Goal: Task Accomplishment & Management: Manage account settings

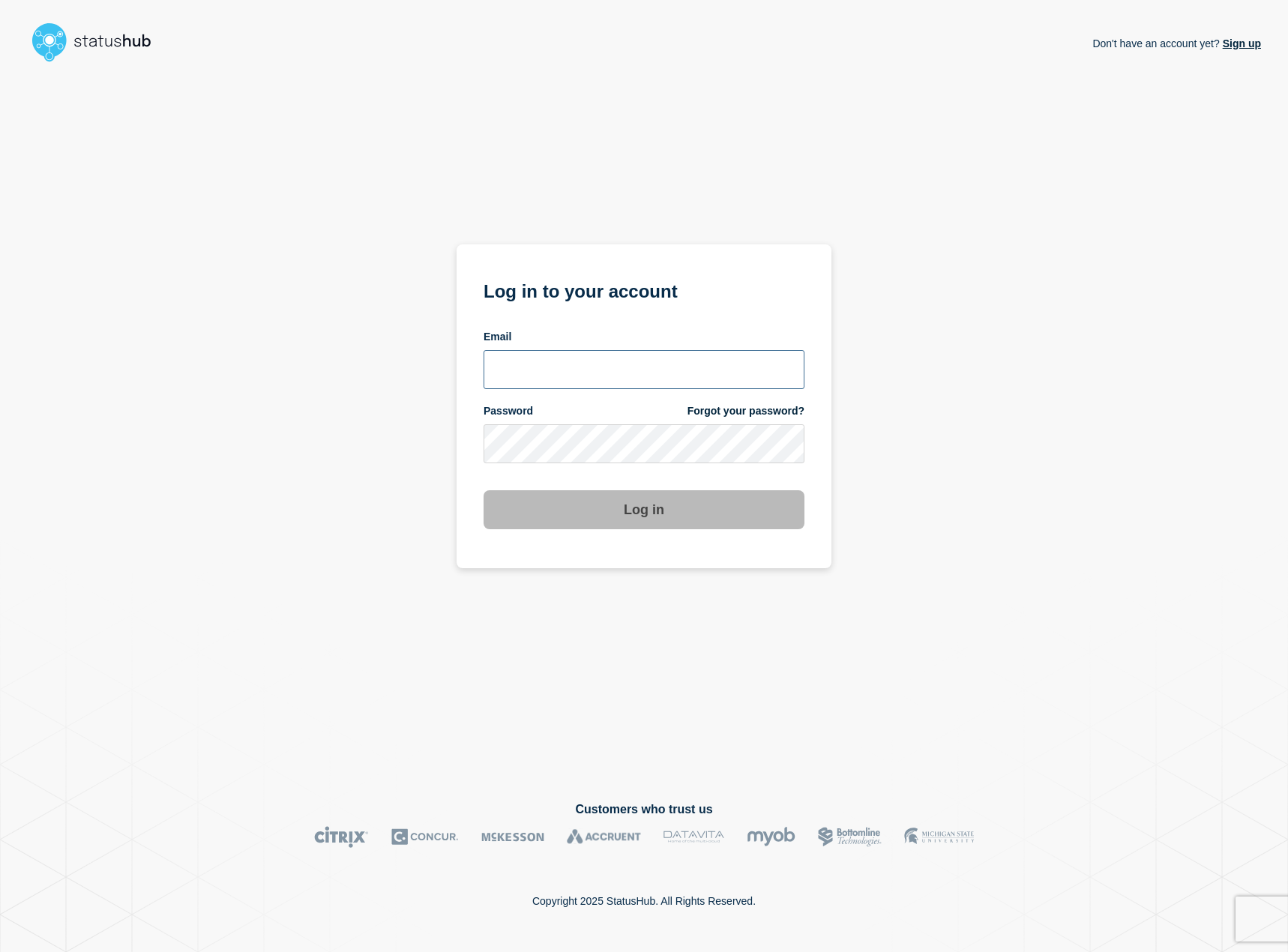
type input "[EMAIL_ADDRESS][DOMAIN_NAME]"
click at [616, 526] on button "Log in" at bounding box center [644, 510] width 321 height 39
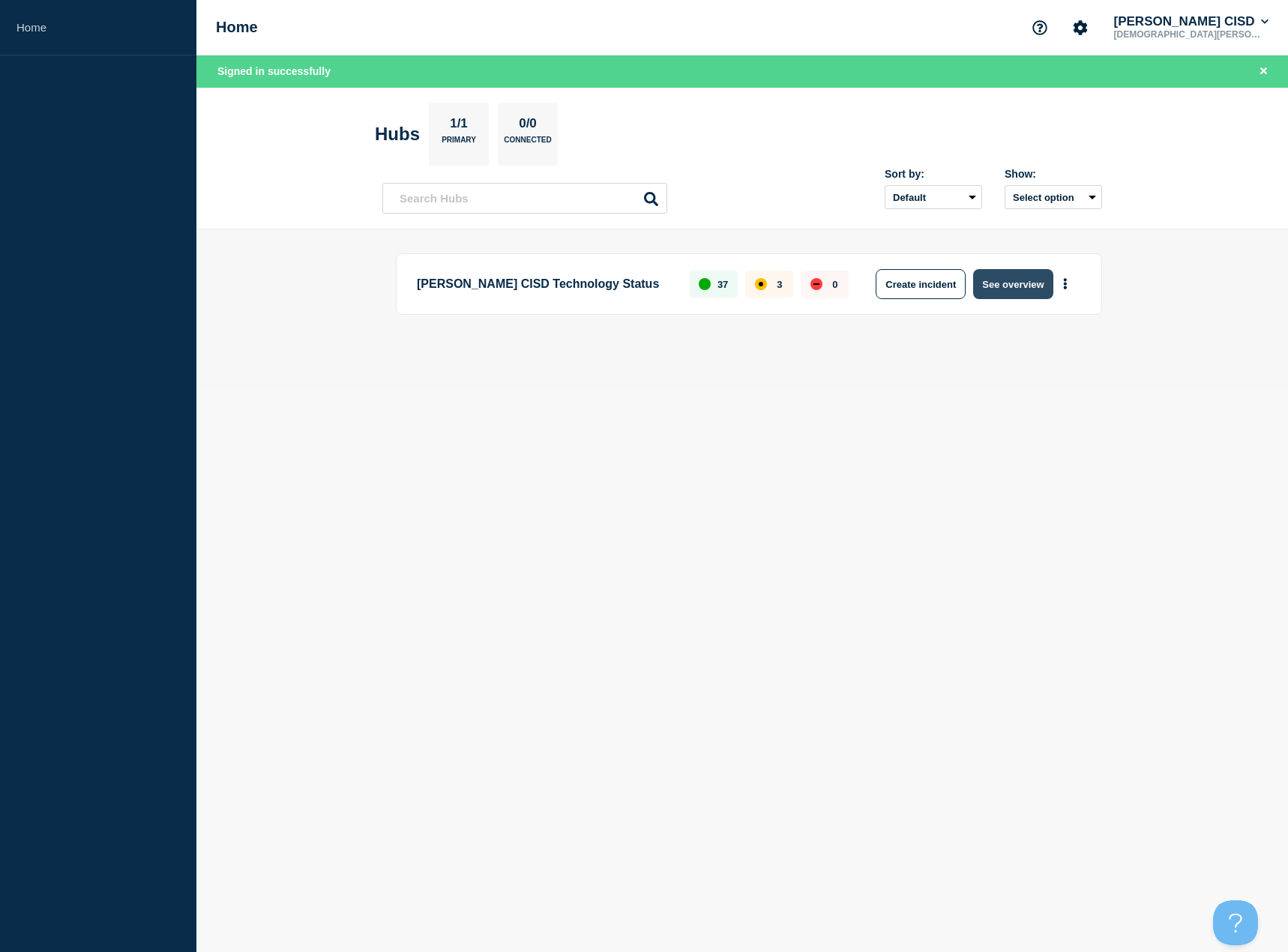
click at [1025, 285] on button "See overview" at bounding box center [1012, 284] width 80 height 30
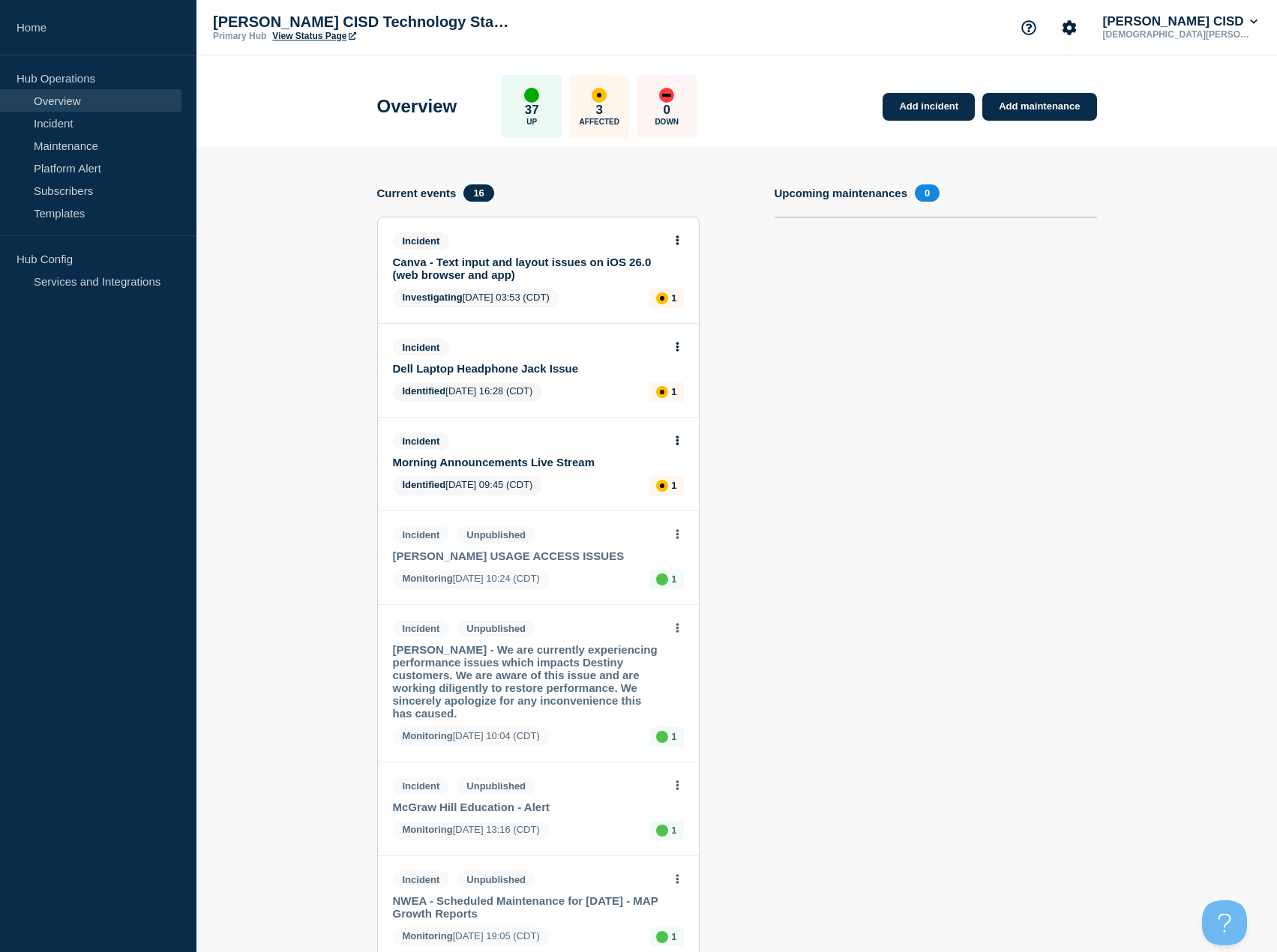
click at [584, 457] on link "Morning Announcements Live Stream" at bounding box center [528, 462] width 271 height 13
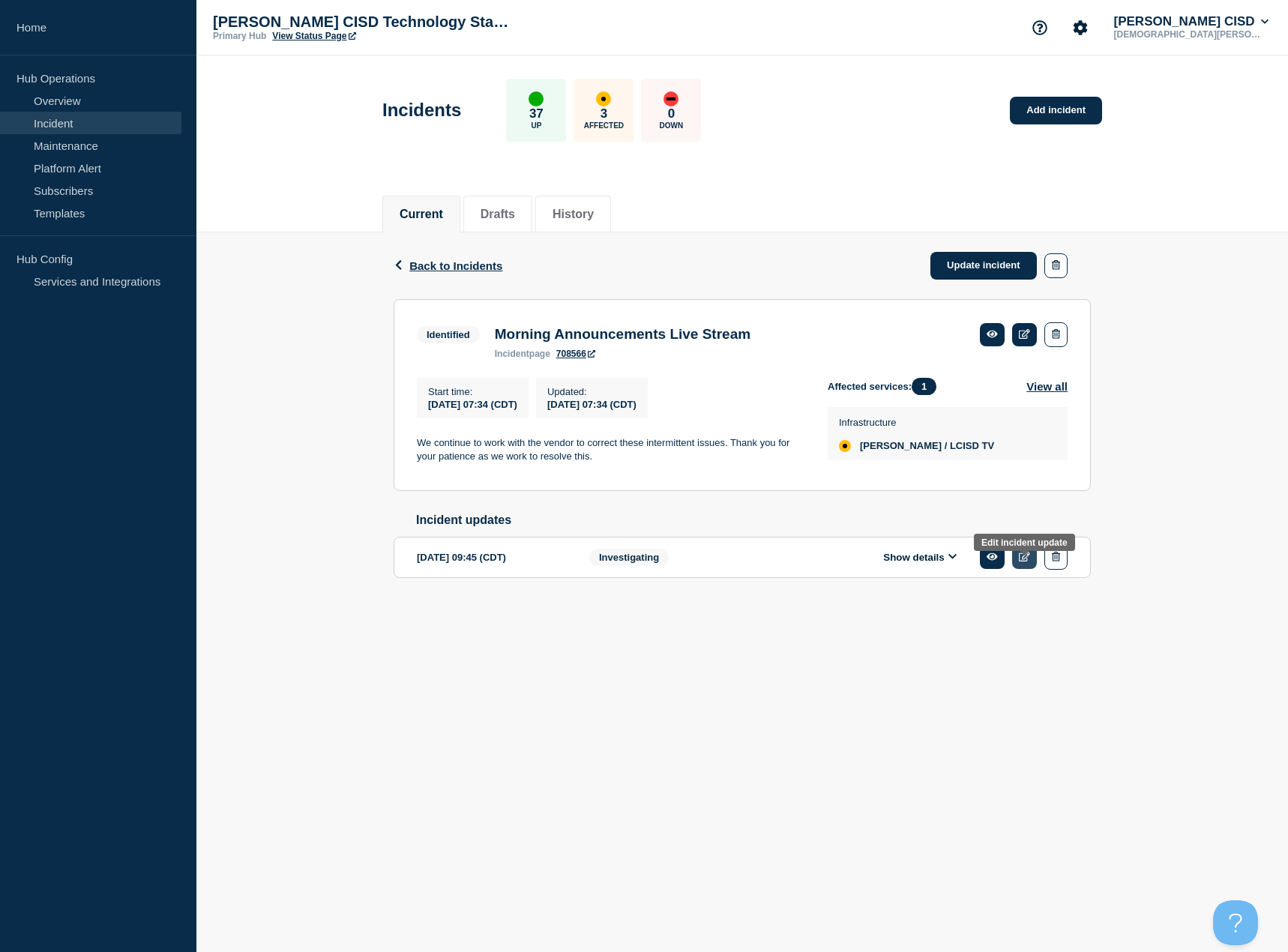
click at [1019, 562] on icon at bounding box center [1024, 556] width 11 height 10
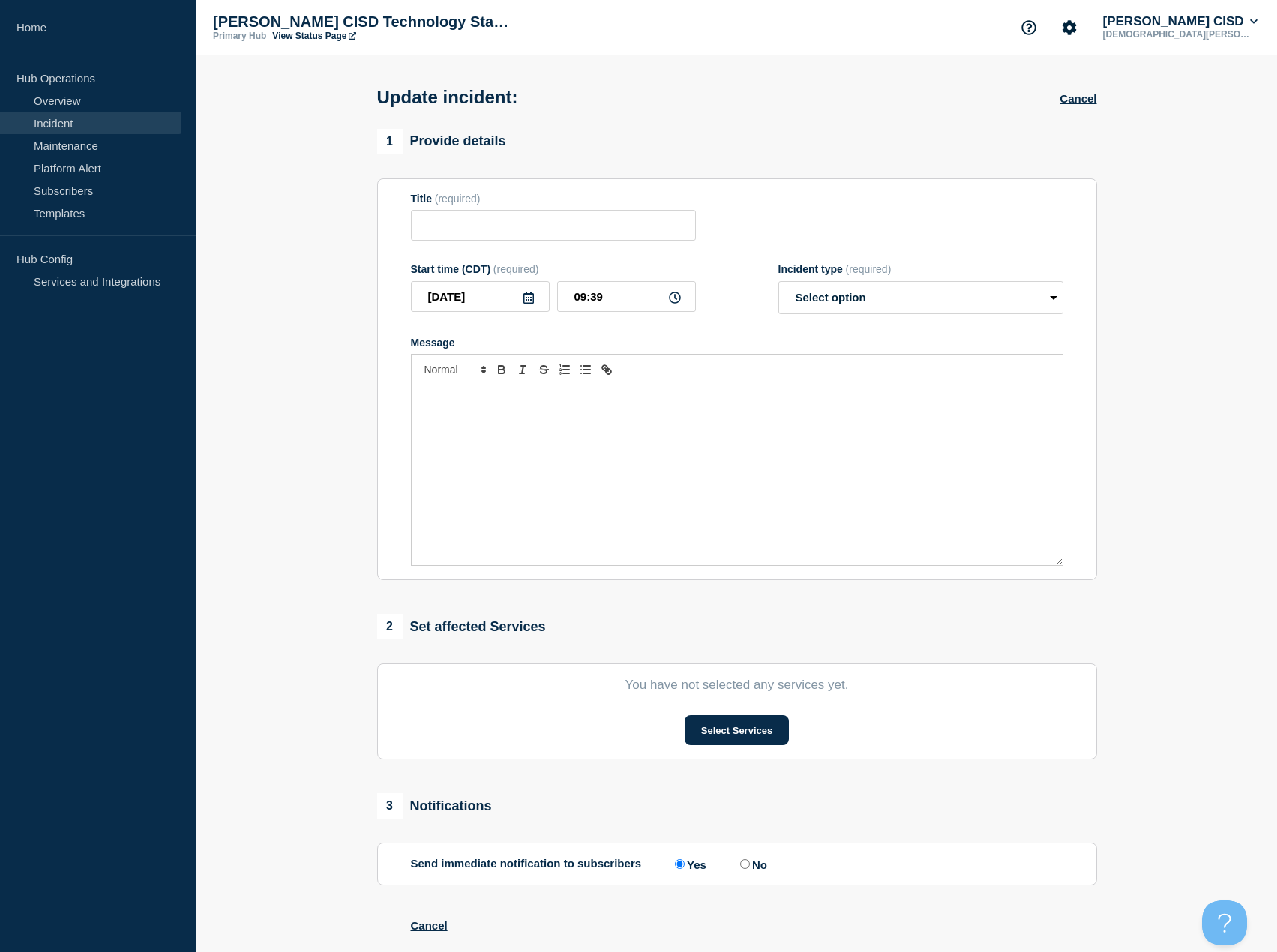
type input "Morning Announcements Live Stream"
type input "[DATE]"
type input "09:45"
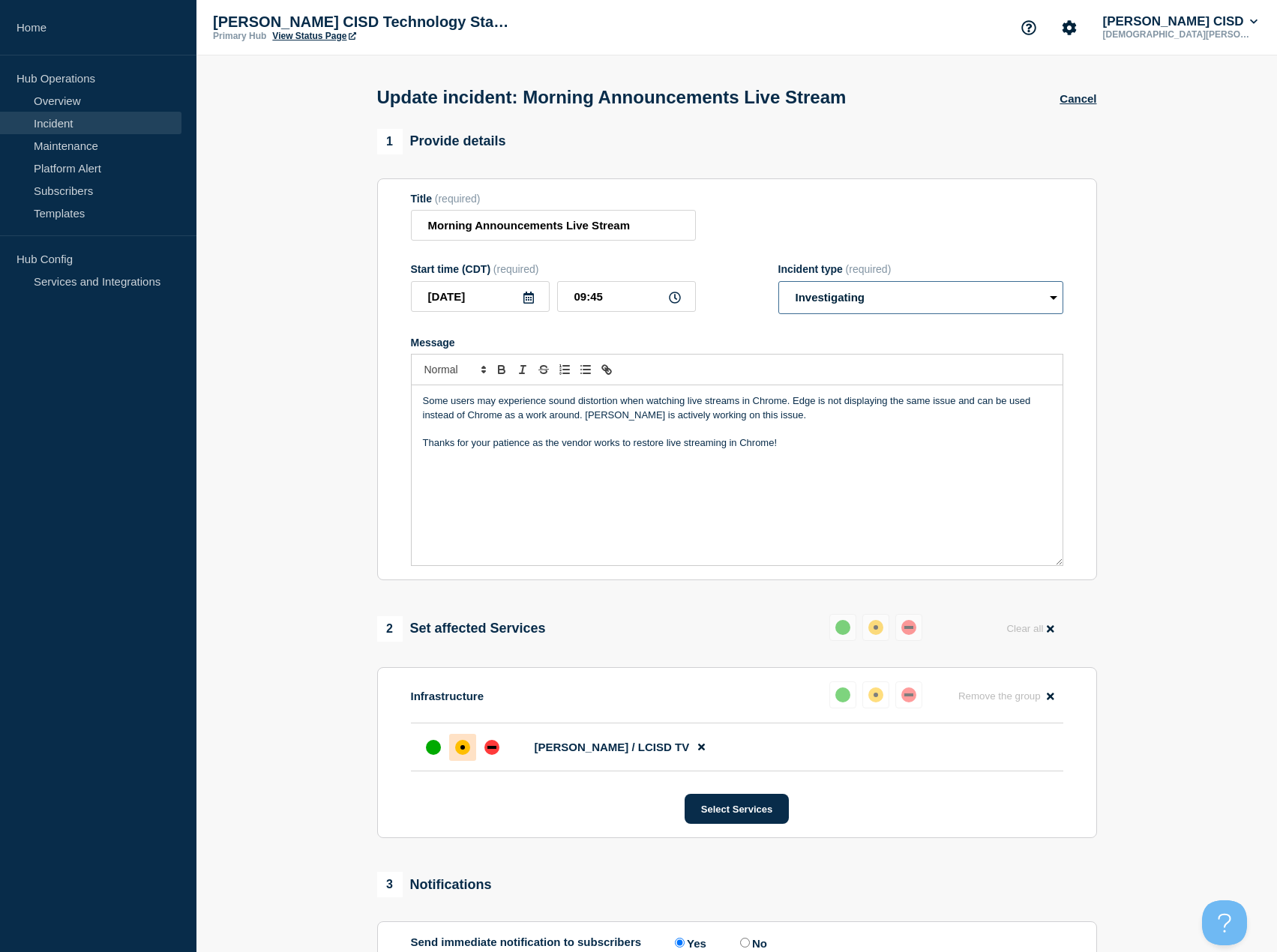
click at [923, 304] on select "Select option Investigating Identified Monitoring Resolved" at bounding box center [921, 297] width 285 height 33
select select "identified"
click at [779, 284] on select "Select option Investigating Identified Monitoring Resolved" at bounding box center [921, 297] width 285 height 33
click at [789, 448] on p "Thanks for your patience as the vendor works to restore live streaming in Chrom…" at bounding box center [736, 443] width 629 height 14
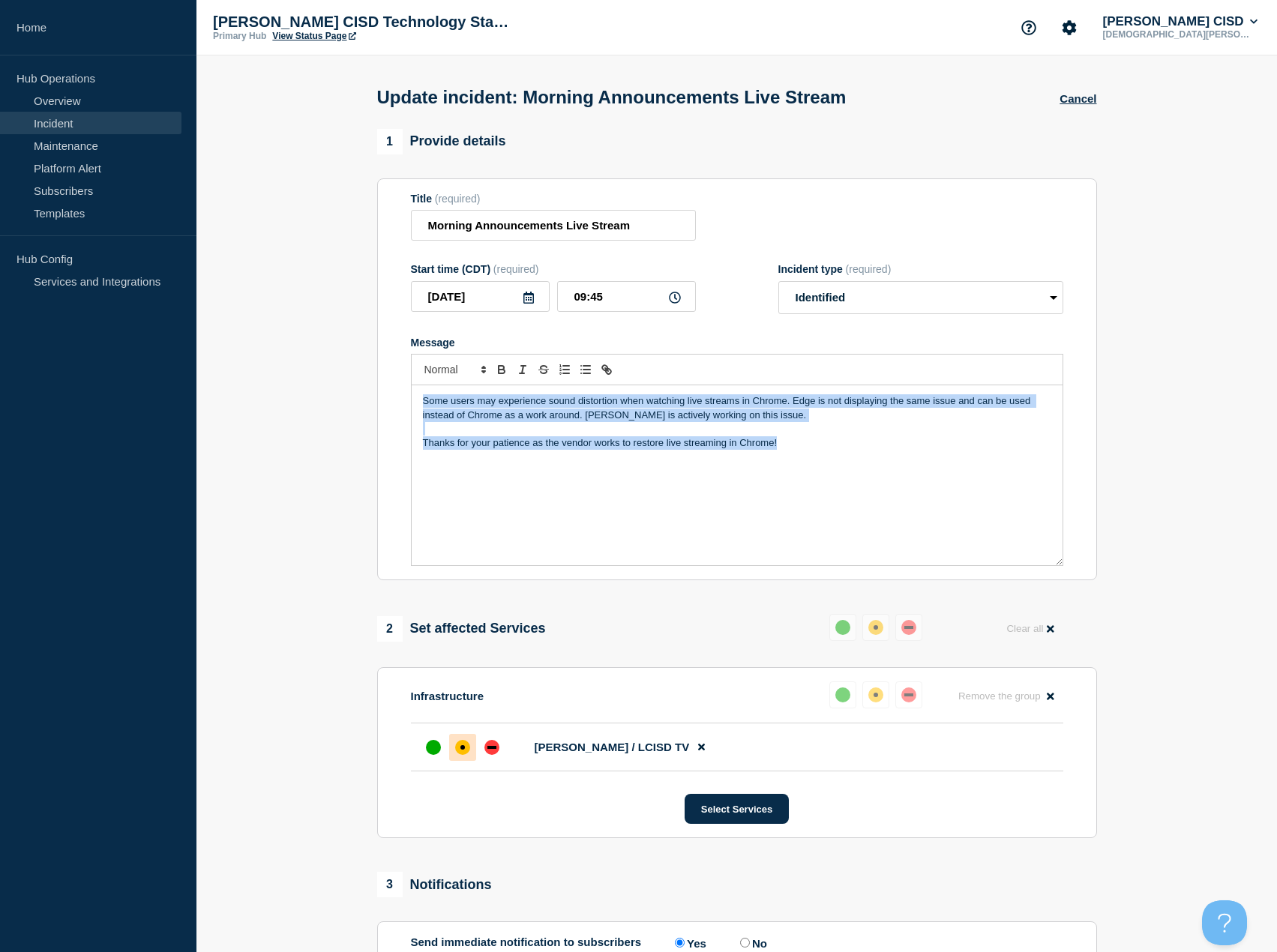
drag, startPoint x: 812, startPoint y: 451, endPoint x: 385, endPoint y: 412, distance: 428.8
click at [385, 412] on section "Title (required) Morning Announcements Live Stream Start time (CDT) (required) …" at bounding box center [737, 380] width 720 height 403
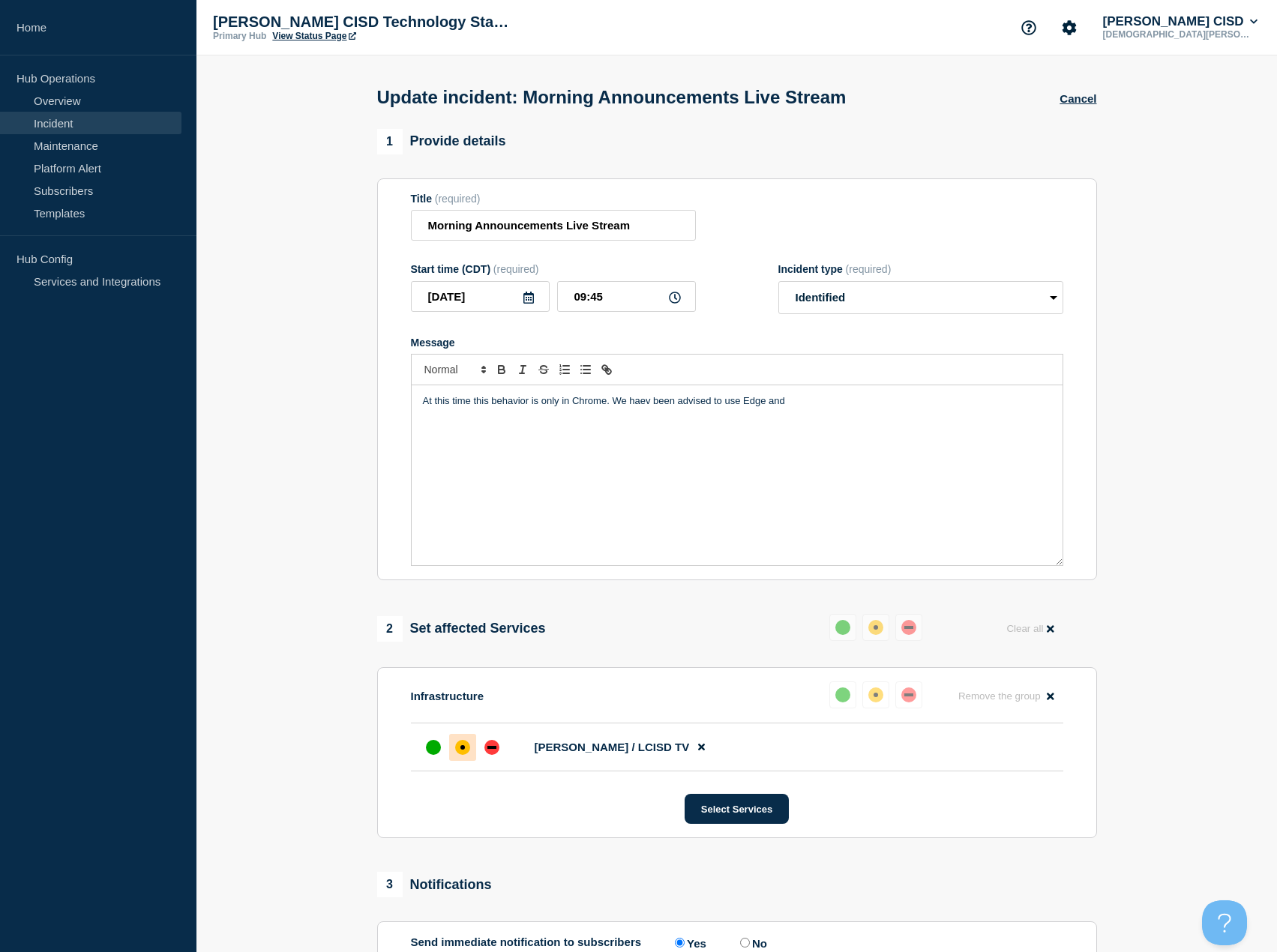
click at [641, 405] on p "At this time this behavior is only in Chrome. We haev been advised to use Edge …" at bounding box center [736, 401] width 629 height 14
click at [792, 403] on p "At this time this behavior is only in Chrome. We have been advised to use Edge …" at bounding box center [736, 401] width 629 height 14
click at [433, 432] on p "Ouyr vendor continues to work on a" at bounding box center [736, 429] width 629 height 14
drag, startPoint x: 429, startPoint y: 434, endPoint x: 789, endPoint y: 513, distance: 368.6
click at [801, 518] on div "At this time this behavior is only in Chrome. We have been advised to use Edge …" at bounding box center [737, 474] width 651 height 180
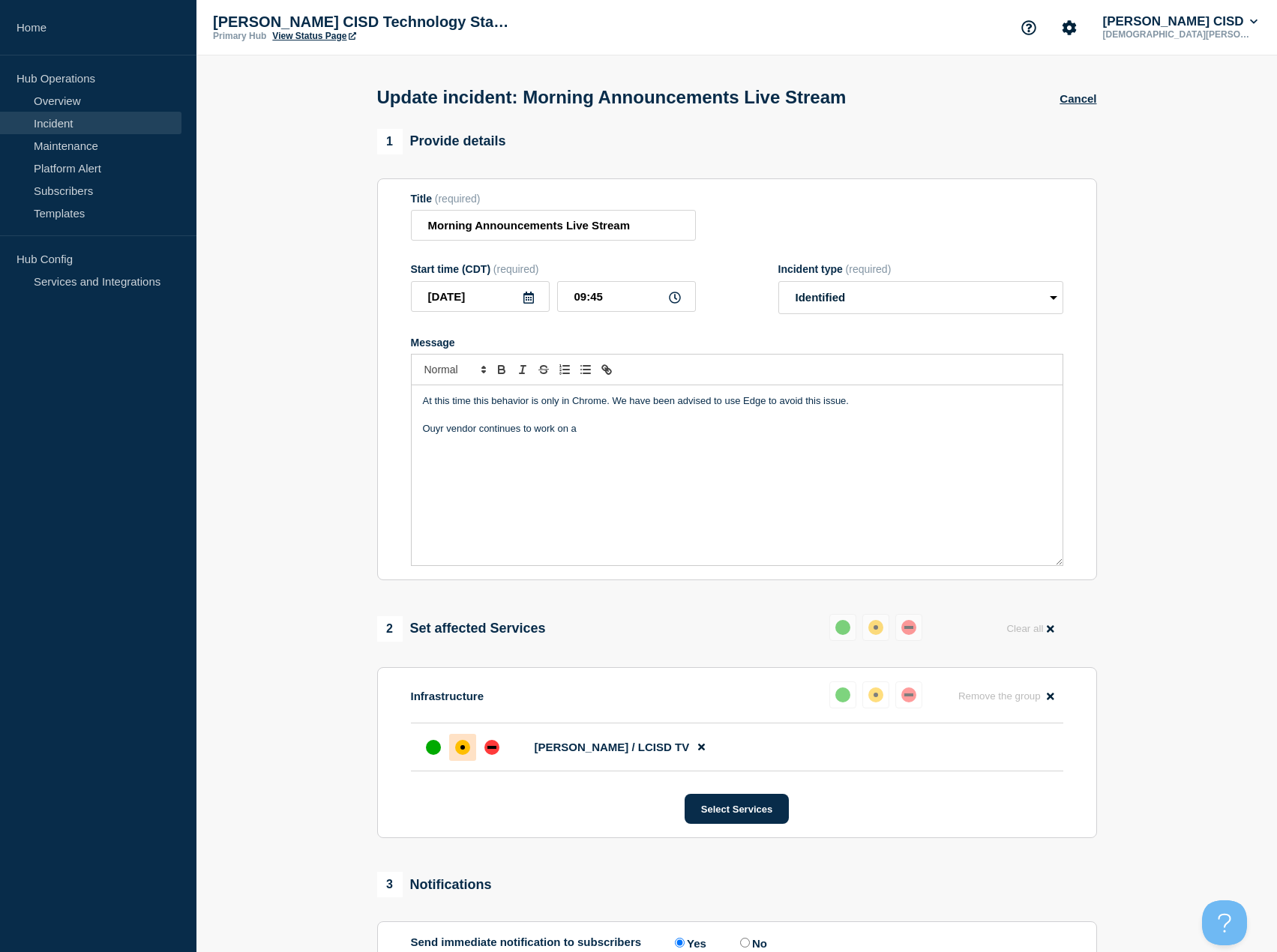
click at [439, 433] on p "Ouyr vendor continues to work on a" at bounding box center [736, 429] width 629 height 14
click at [654, 432] on p "Our vendor continues to work on a" at bounding box center [736, 429] width 629 height 14
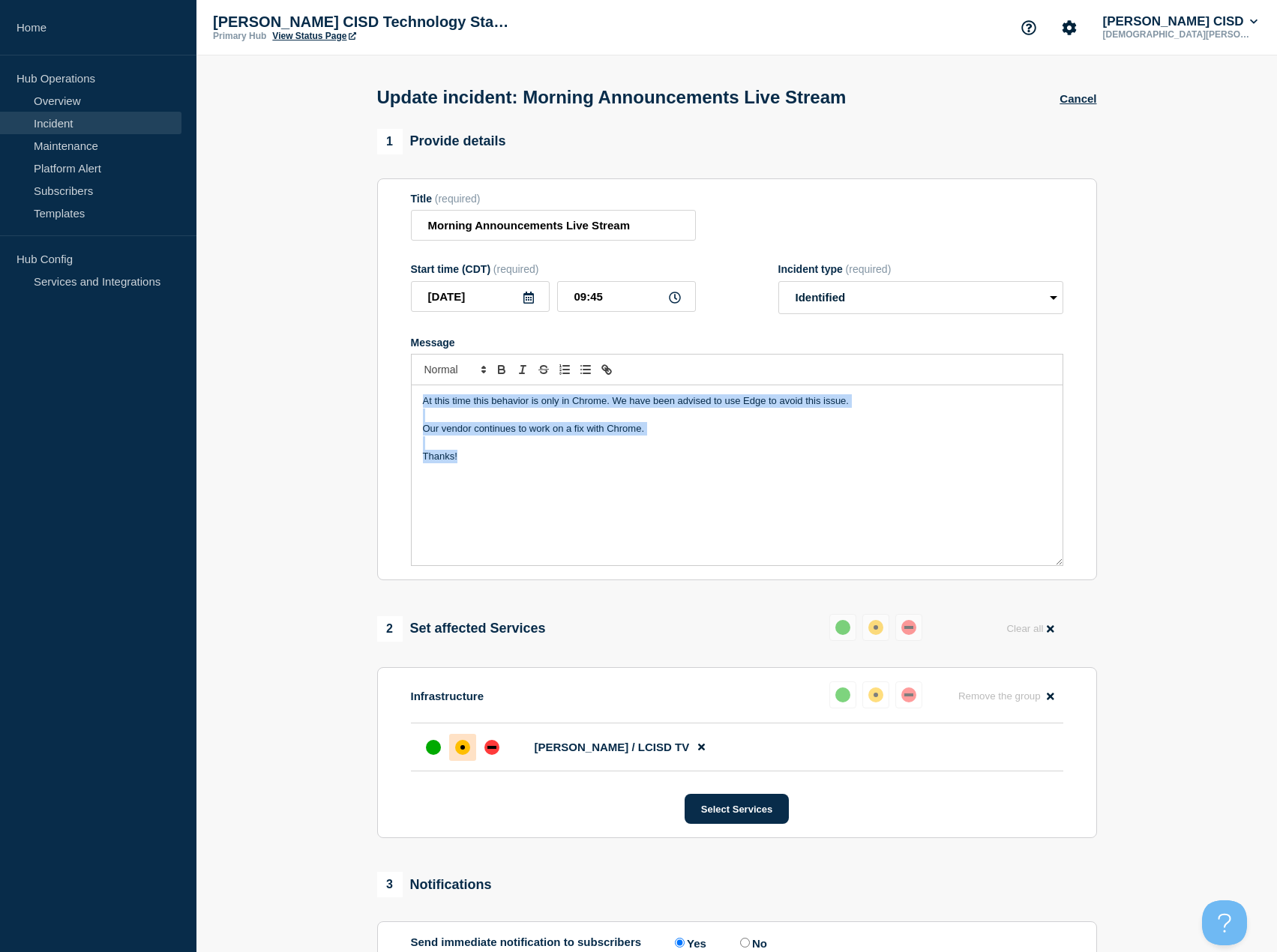
drag, startPoint x: 488, startPoint y: 471, endPoint x: 408, endPoint y: 404, distance: 104.4
click at [408, 404] on section "Title (required) Morning Announcements Live Stream Start time (CDT) (required) …" at bounding box center [737, 380] width 720 height 403
copy div "At this time this behavior is only in Chrome. We have been advised to use Edge …"
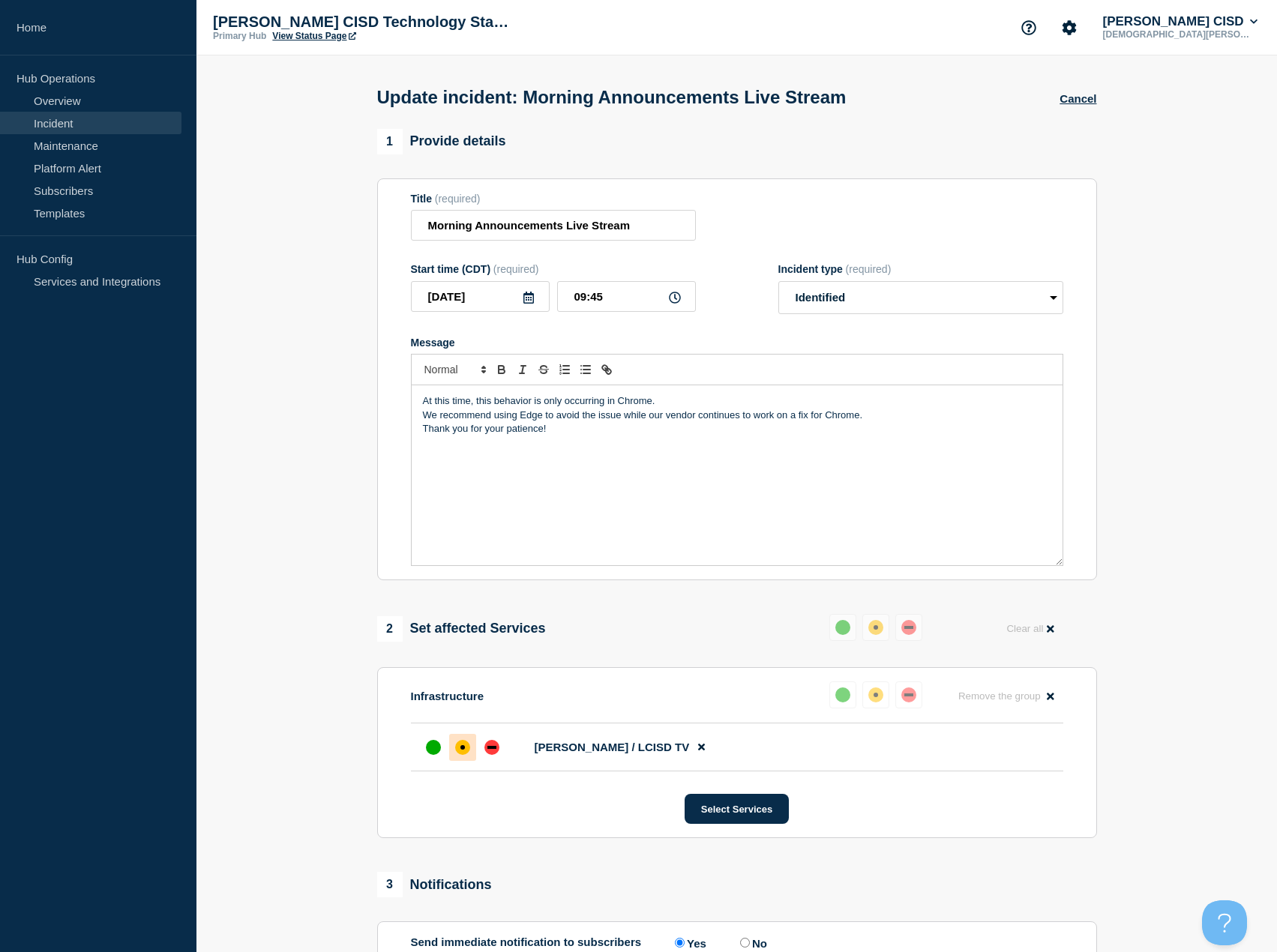
click at [423, 422] on p "We recommend using Edge to avoid the issue while our vendor continues to work o…" at bounding box center [736, 416] width 629 height 14
click at [423, 439] on p "Thank you for your patience!" at bounding box center [736, 443] width 629 height 14
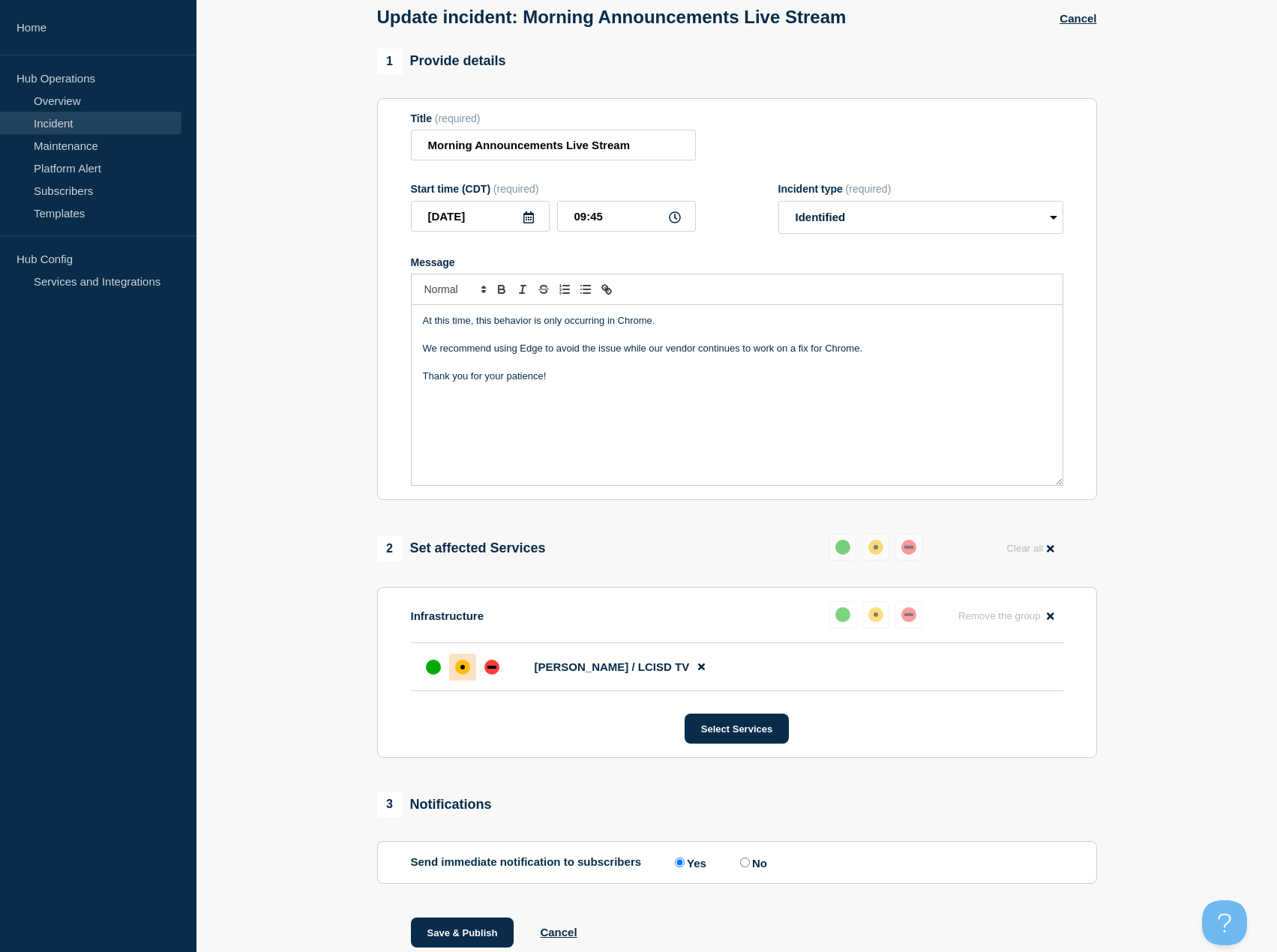
scroll to position [139, 0]
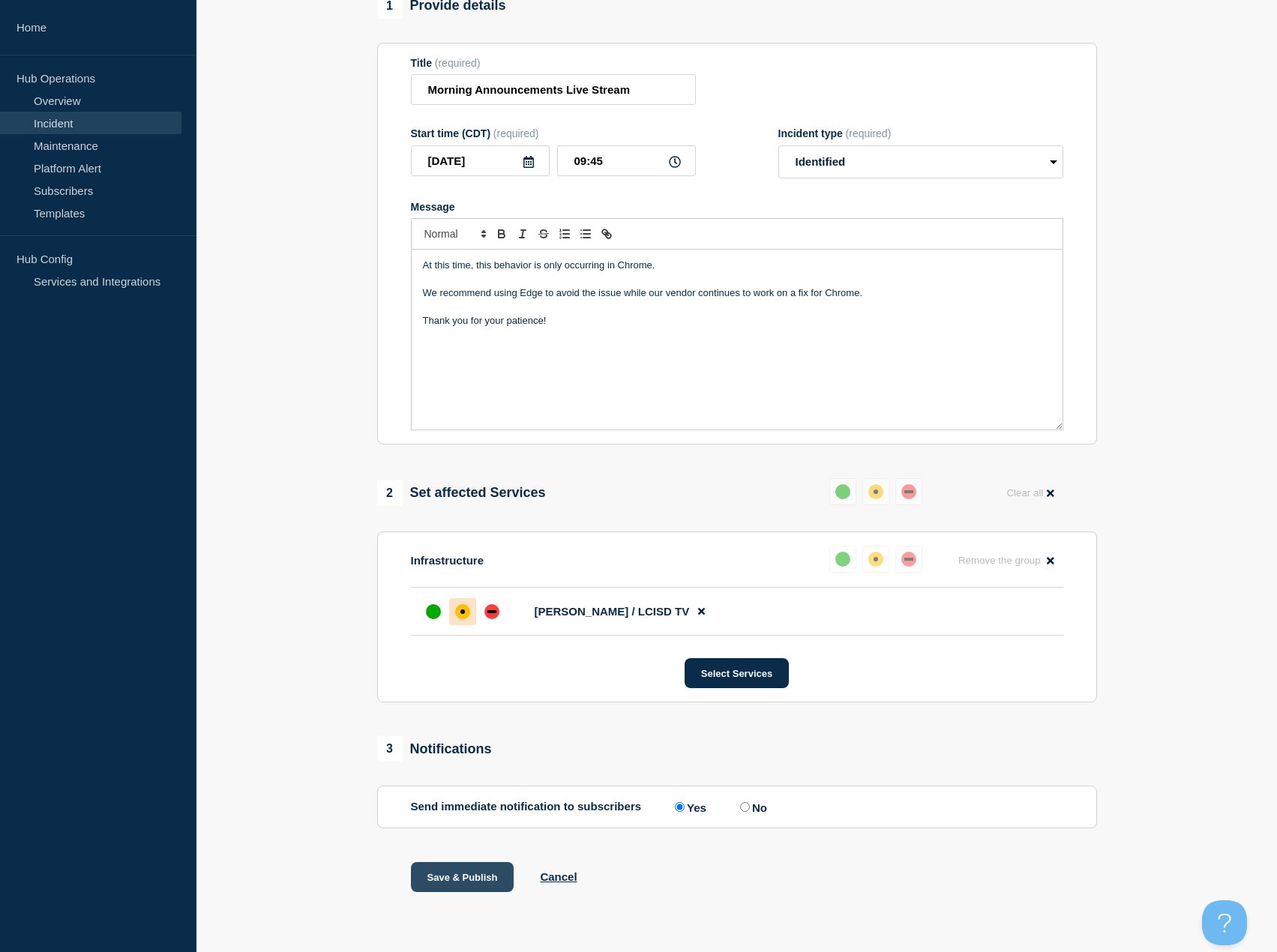
click at [468, 872] on button "Save & Publish" at bounding box center [462, 876] width 103 height 30
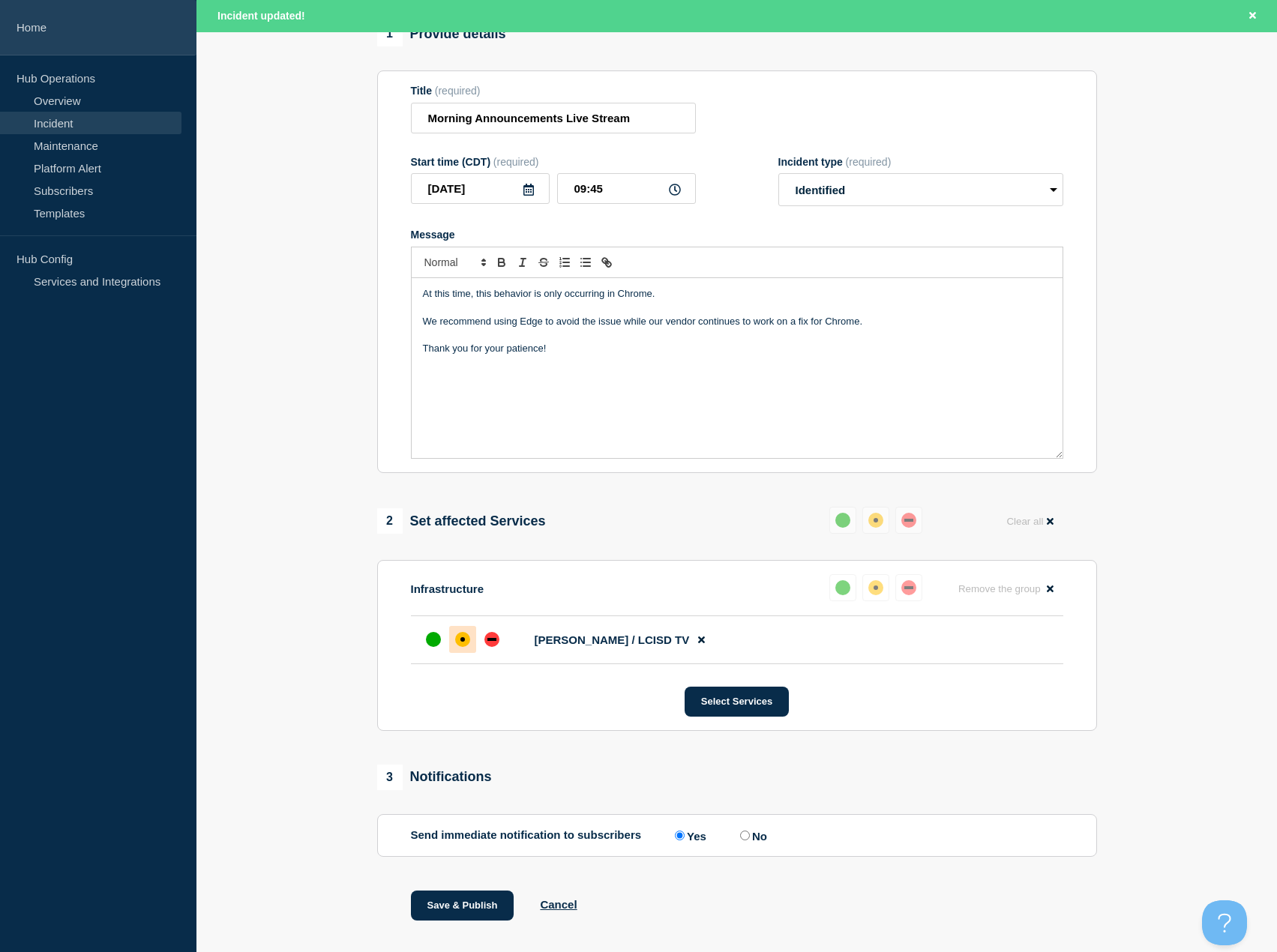
scroll to position [171, 0]
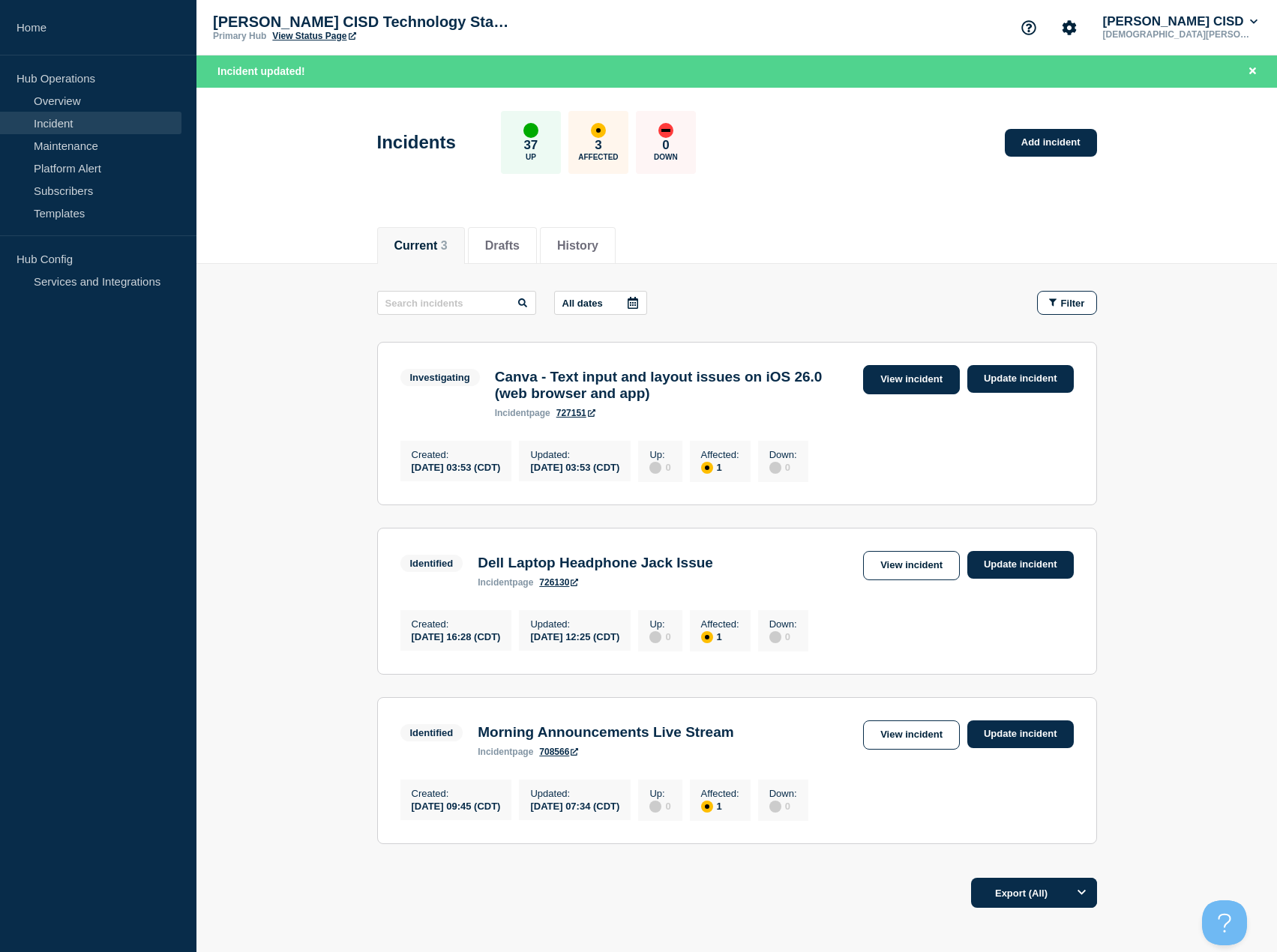
click at [915, 379] on link "View incident" at bounding box center [911, 380] width 96 height 29
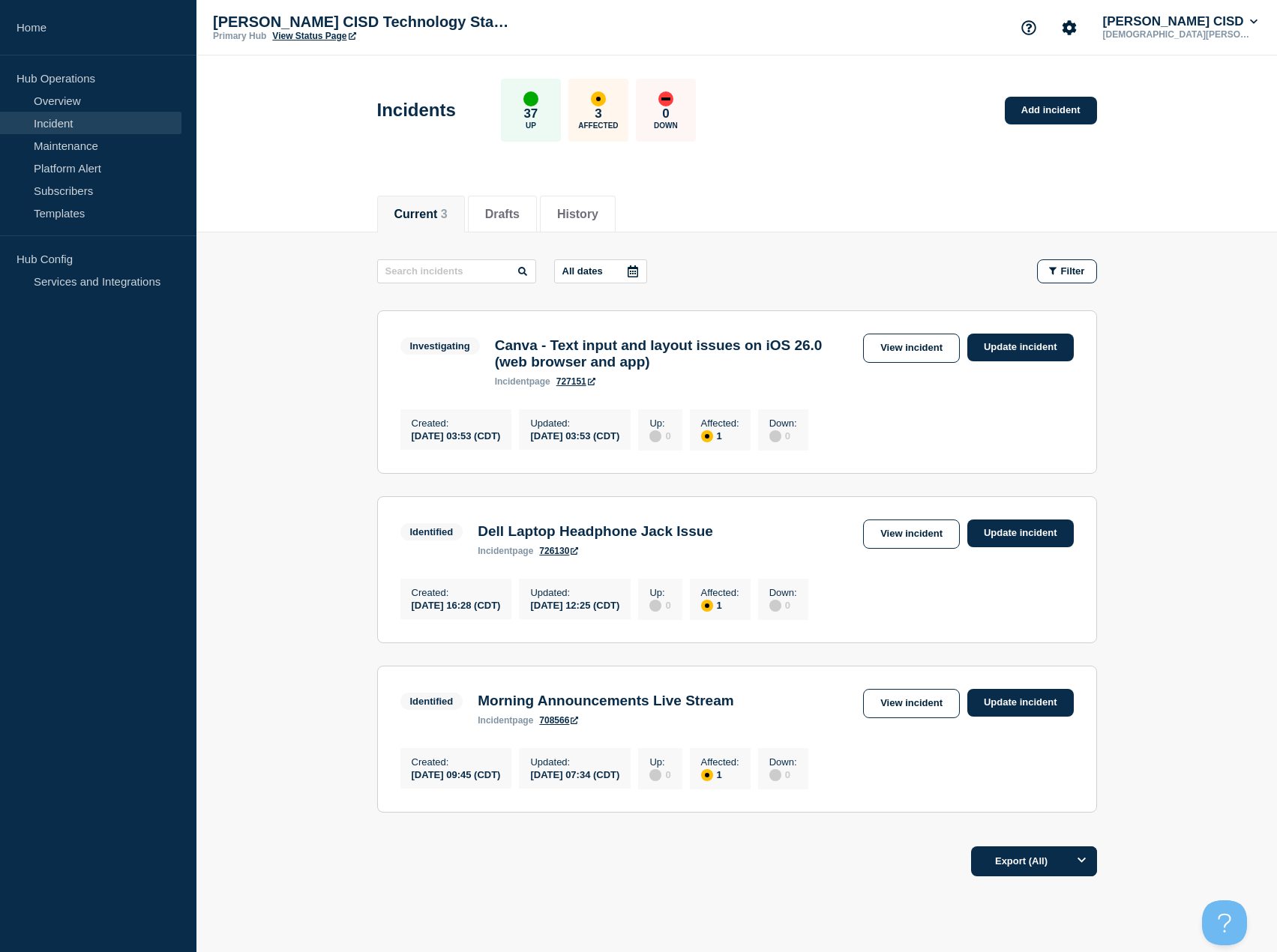
click at [897, 539] on link "View incident" at bounding box center [911, 534] width 96 height 29
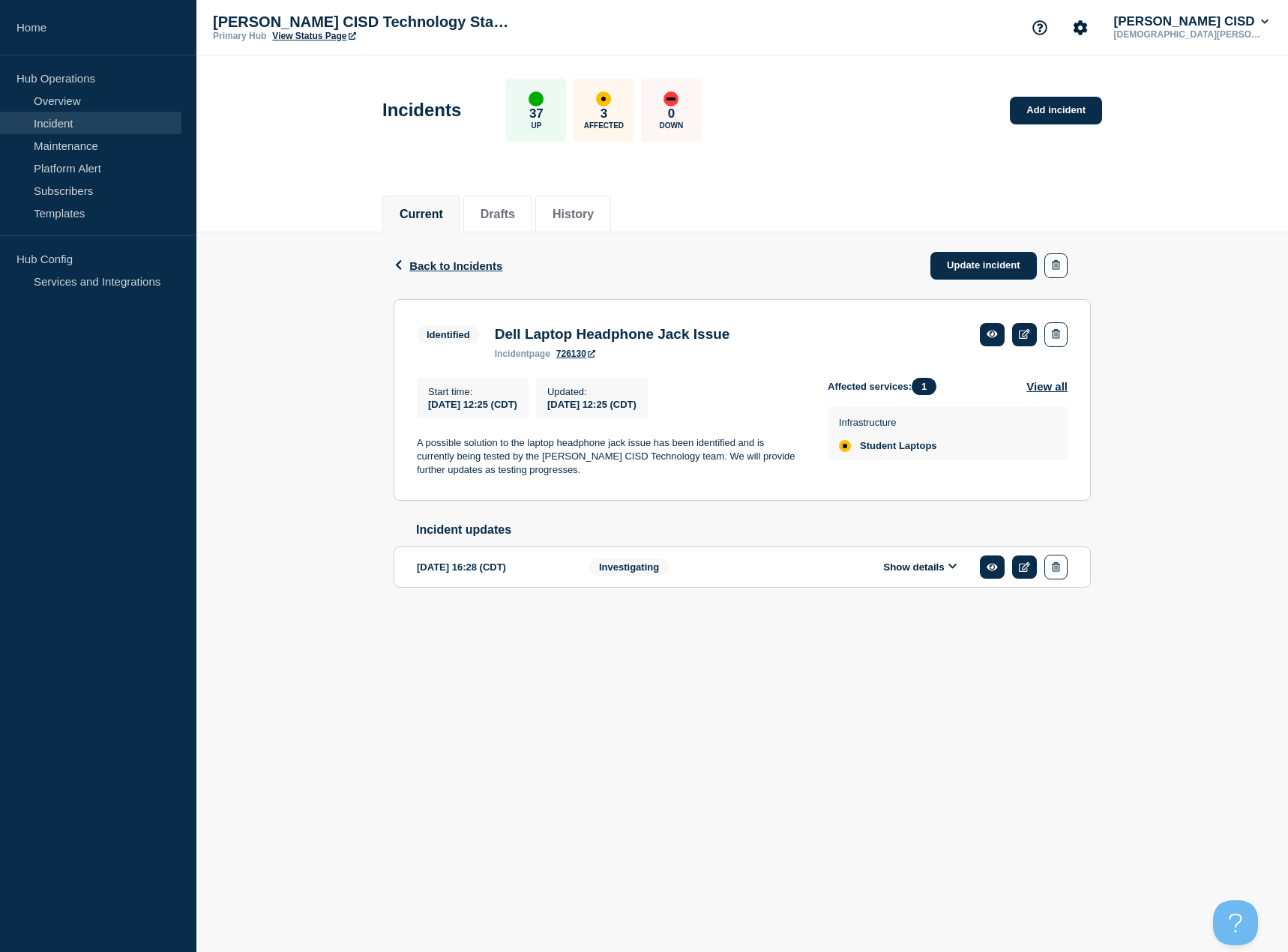
click at [51, 119] on link "Incident" at bounding box center [90, 122] width 181 height 22
